Goal: Complete application form: Complete application form

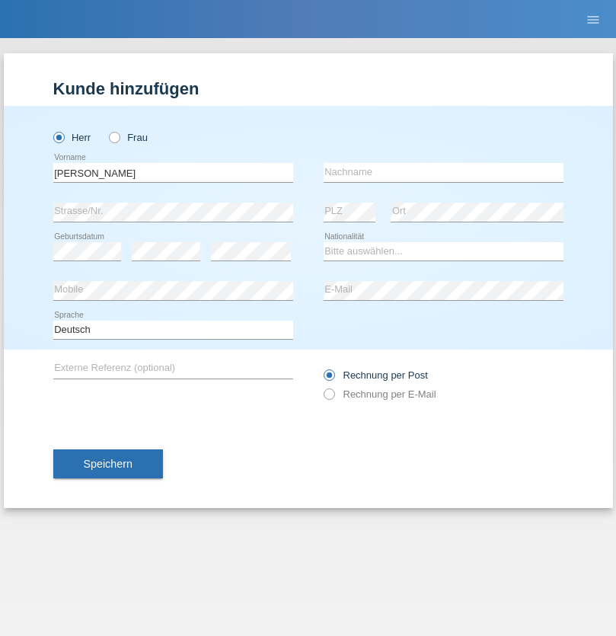
type input "Edmond"
click at [443, 172] on input "text" at bounding box center [444, 172] width 240 height 19
type input "Berisha"
select select "BE"
select select "C"
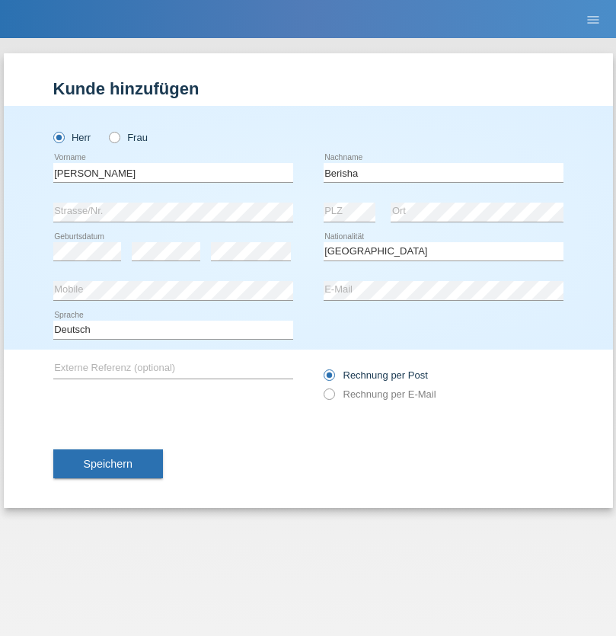
select select "01"
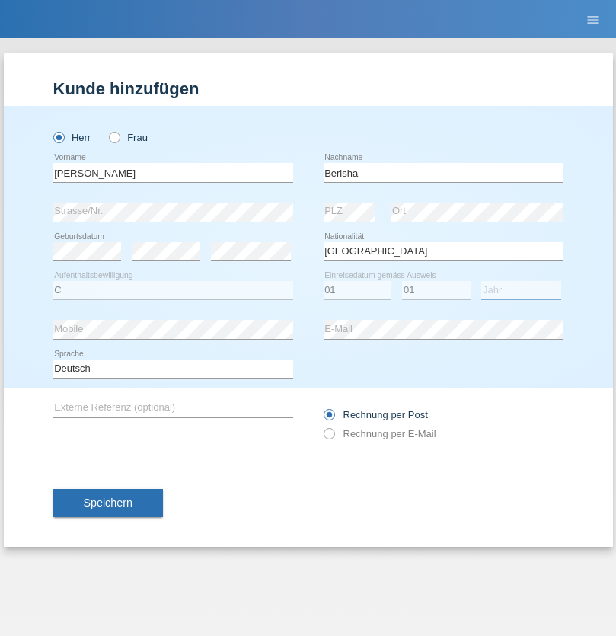
select select "2020"
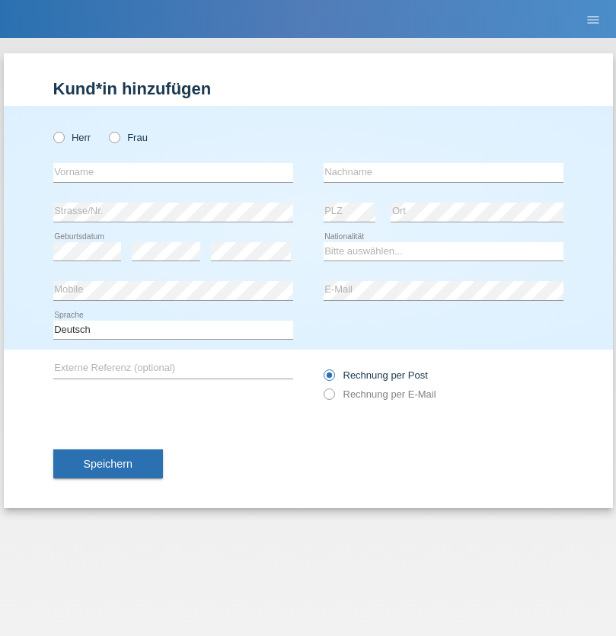
radio input "true"
click at [173, 172] on input "text" at bounding box center [173, 172] width 240 height 19
type input "[PERSON_NAME]"
click at [443, 172] on input "text" at bounding box center [444, 172] width 240 height 19
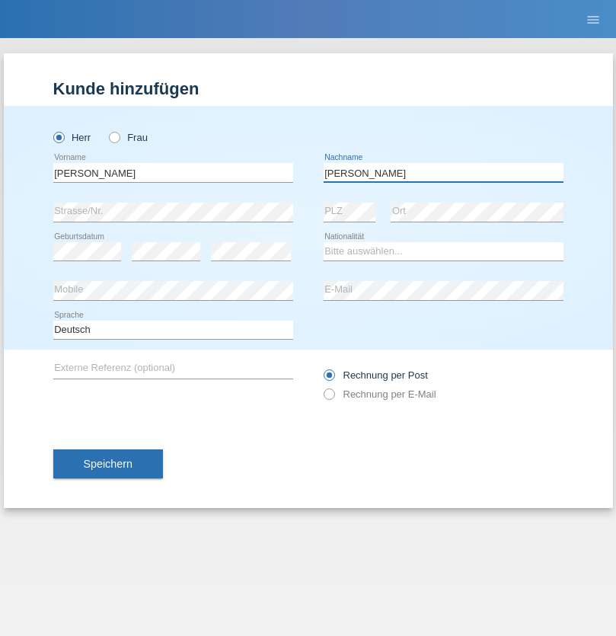
type input "DETTLING"
select select "CH"
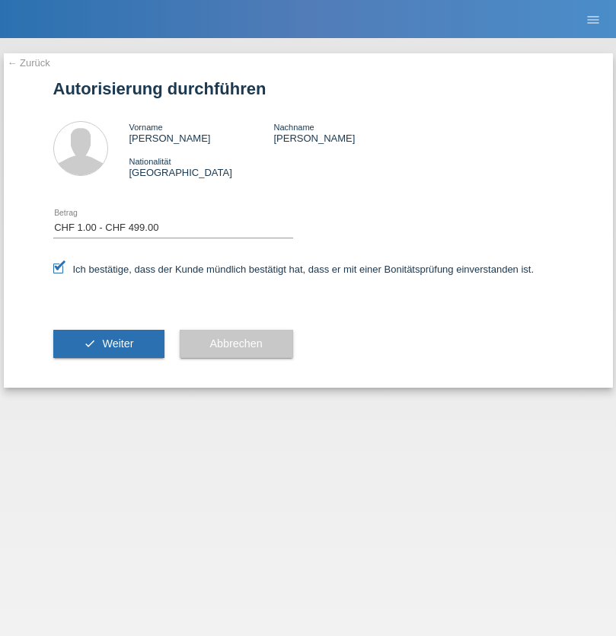
select select "1"
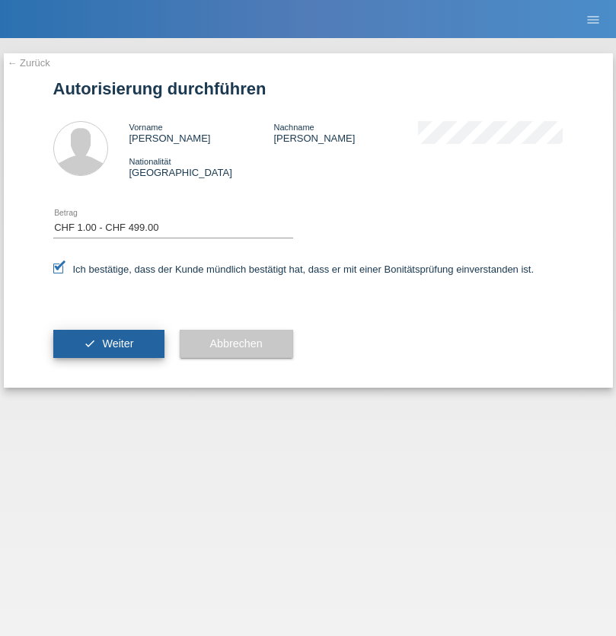
click at [108, 343] on span "Weiter" at bounding box center [117, 343] width 31 height 12
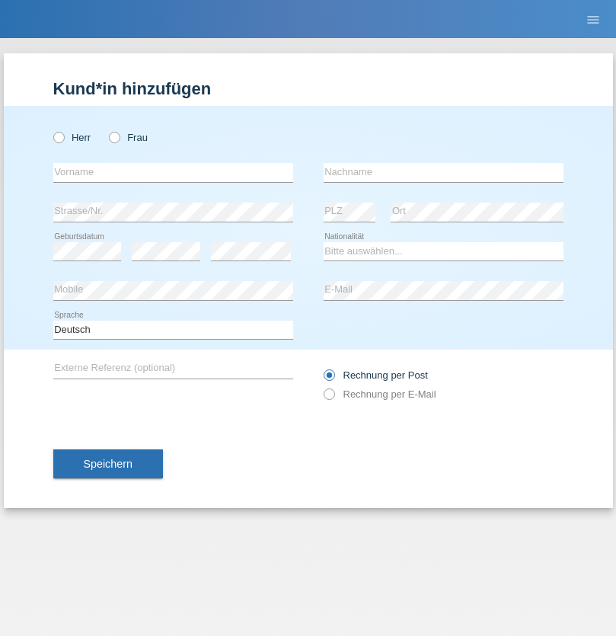
radio input "true"
click at [173, 172] on input "text" at bounding box center [173, 172] width 240 height 19
type input "ghizlane"
click at [443, 172] on input "text" at bounding box center [444, 172] width 240 height 19
type input "falak"
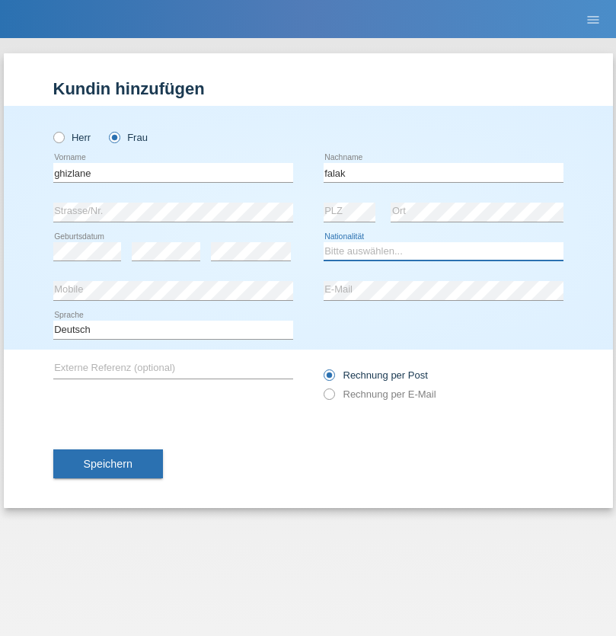
select select "MQ"
select select "C"
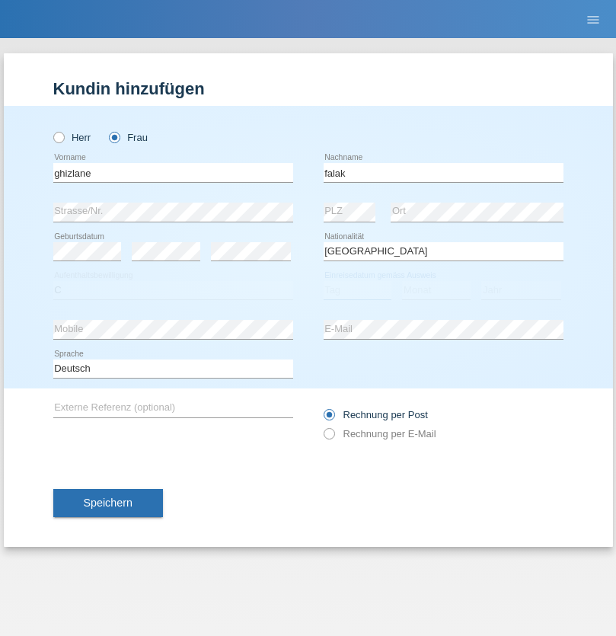
select select "15"
select select "10"
select select "2015"
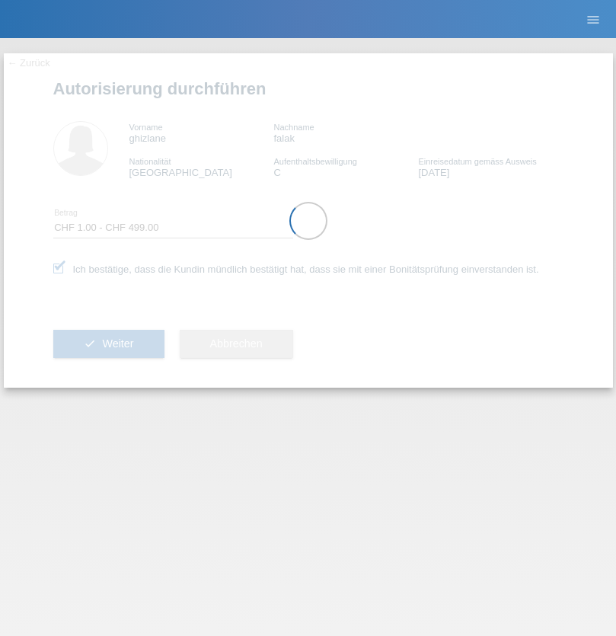
select select "1"
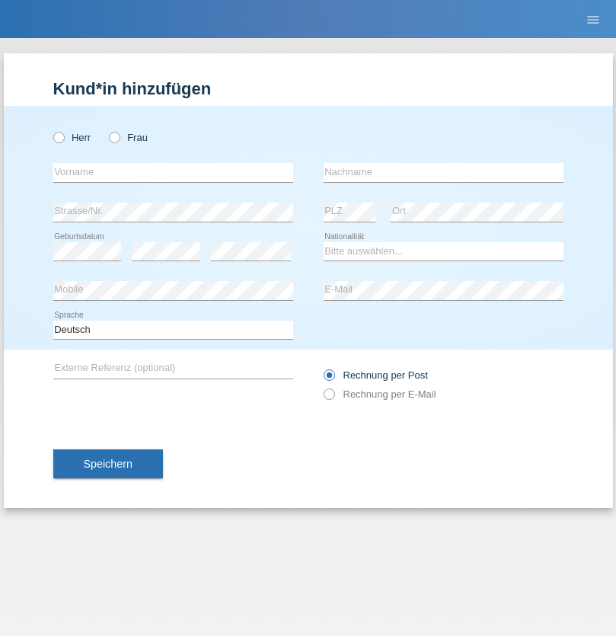
radio input "true"
click at [173, 172] on input "text" at bounding box center [173, 172] width 240 height 19
type input "[PERSON_NAME]"
click at [443, 172] on input "text" at bounding box center [444, 172] width 240 height 19
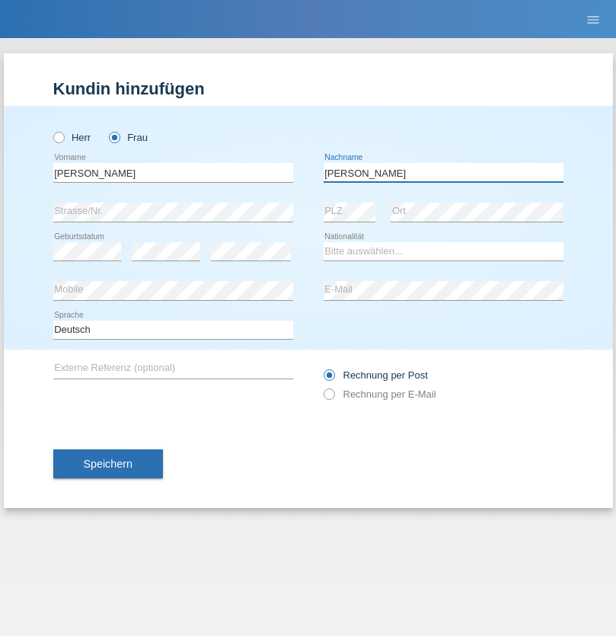
type input "[PERSON_NAME]"
select select "UA"
select select "C"
select select "09"
select select "12"
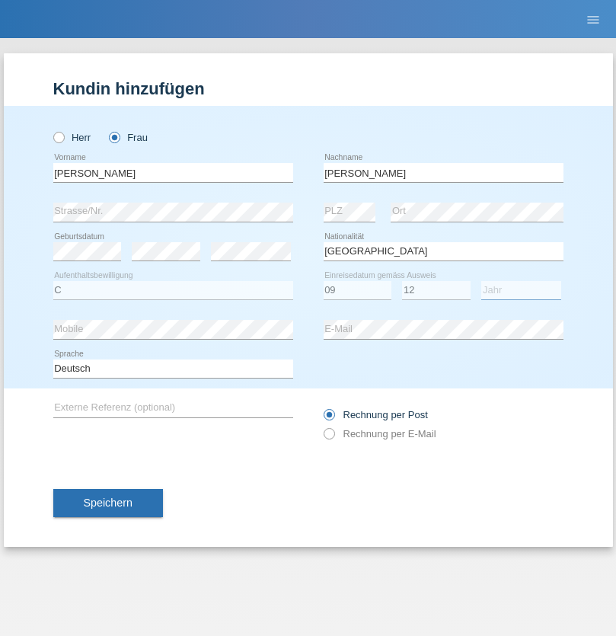
select select "2021"
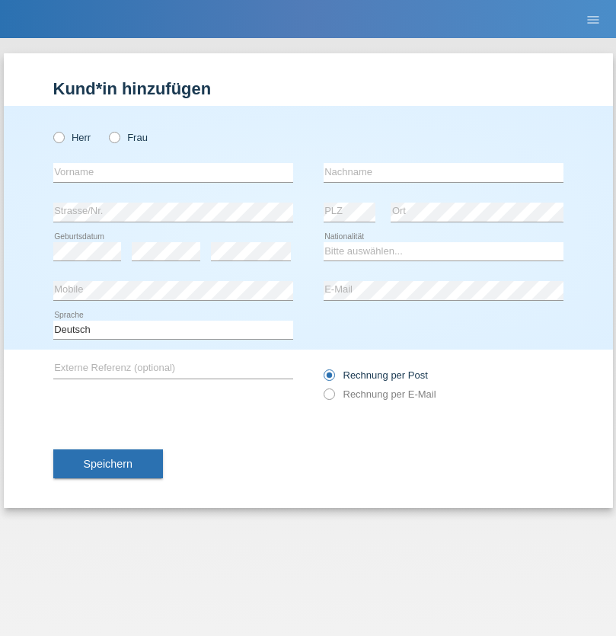
radio input "true"
click at [173, 172] on input "text" at bounding box center [173, 172] width 240 height 19
type input "K"
click at [443, 172] on input "text" at bounding box center [444, 172] width 240 height 19
type input "Keel"
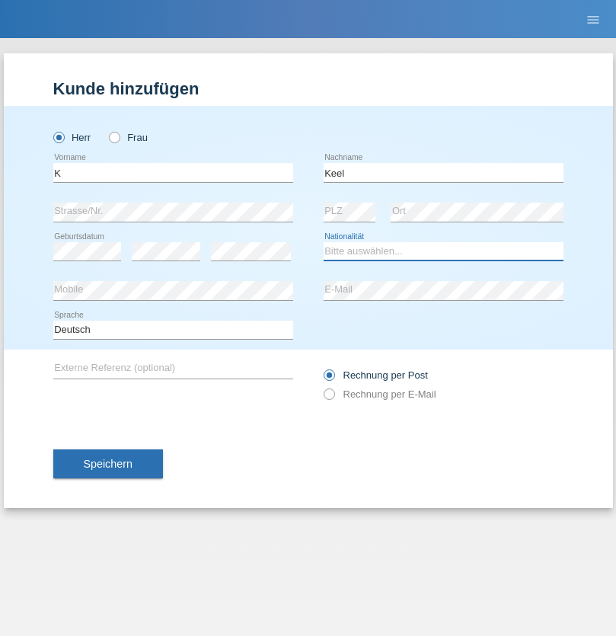
select select "CH"
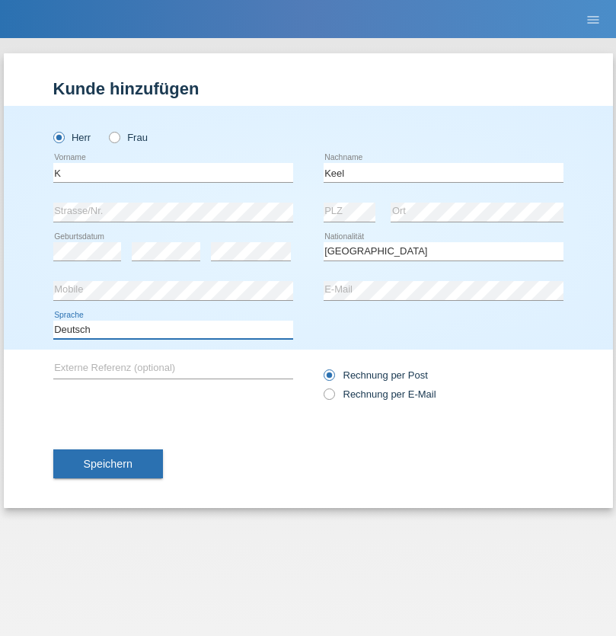
select select "en"
